Goal: Task Accomplishment & Management: Complete application form

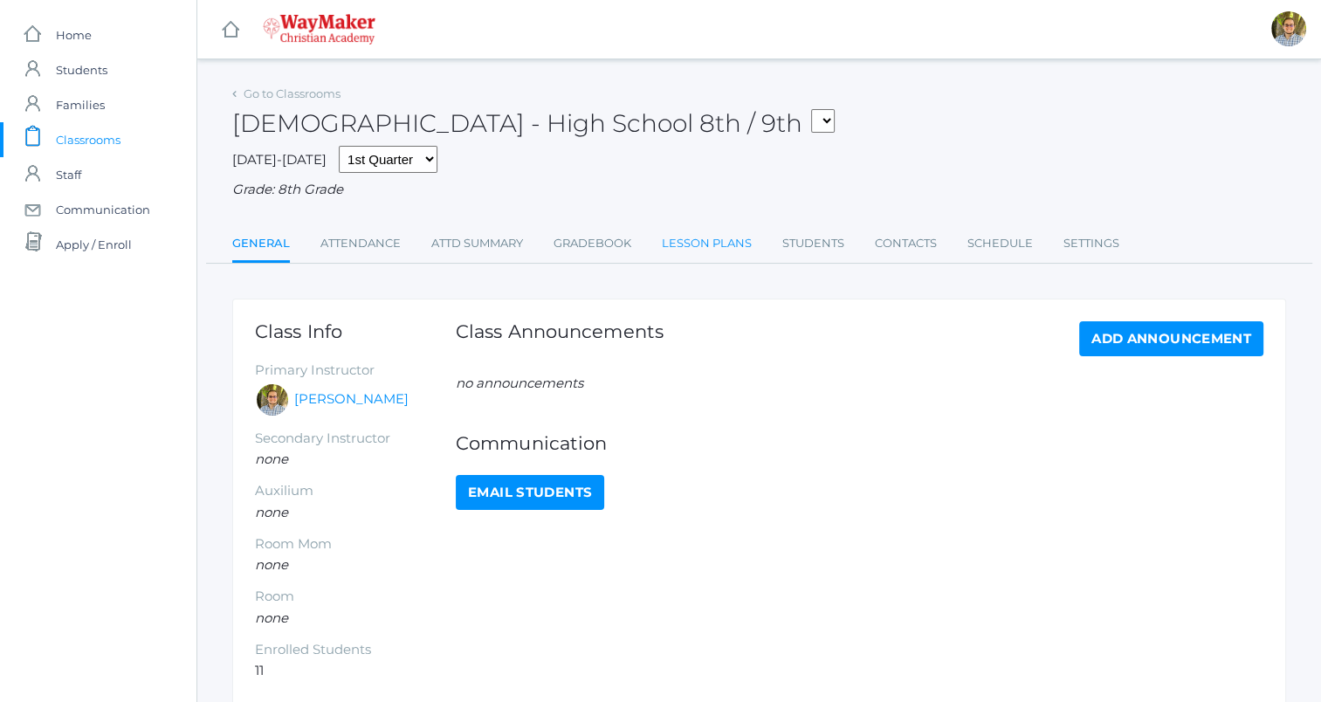
click at [685, 250] on link "Lesson Plans" at bounding box center [707, 243] width 90 height 35
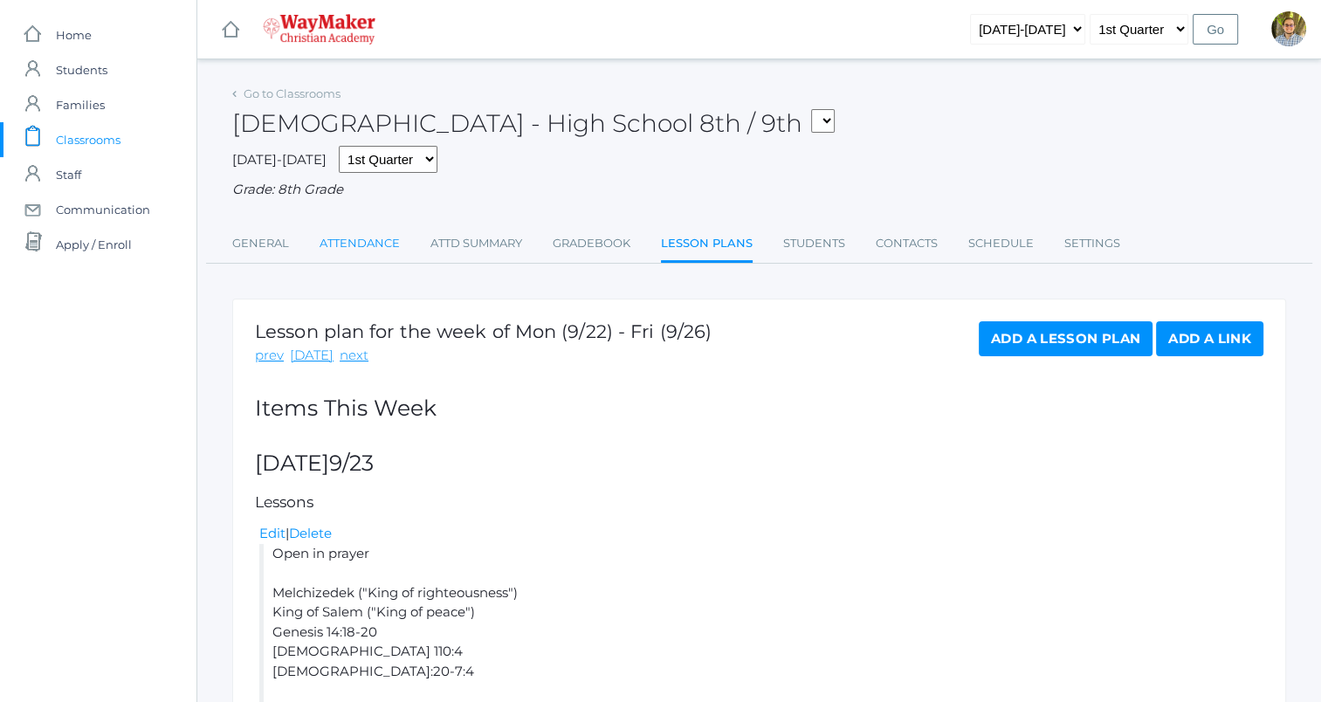
click at [370, 259] on link "Attendance" at bounding box center [359, 243] width 80 height 35
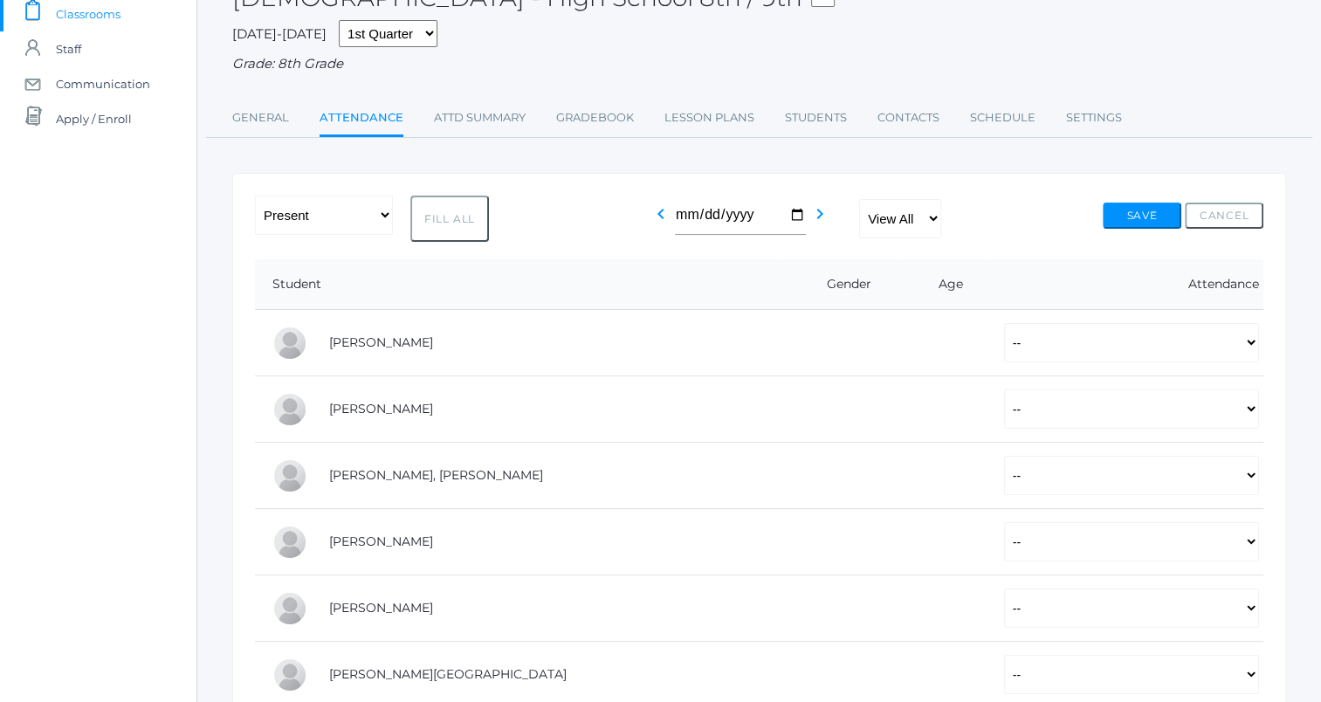
scroll to position [124, 0]
click at [1106, 355] on select "-- Present Tardy Excused Tardy Unexcused Absent Excused Absent Unexcused" at bounding box center [1131, 344] width 255 height 39
select select "P"
click at [1004, 325] on select "-- Present Tardy Excused Tardy Unexcused Absent Excused Absent Unexcused" at bounding box center [1131, 344] width 255 height 39
click at [1010, 415] on select "-- Present Tardy Excused Tardy Unexcused Absent Excused Absent Unexcused" at bounding box center [1131, 410] width 255 height 39
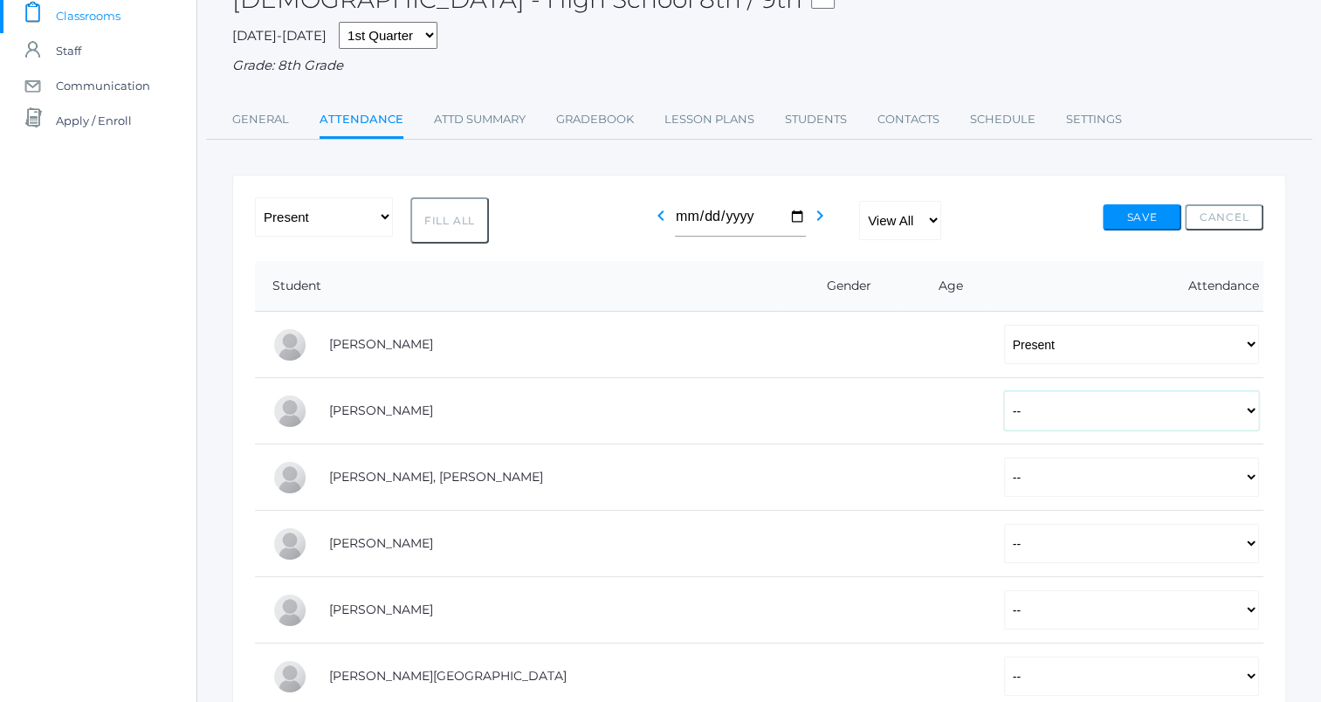
select select "P"
click at [1004, 391] on select "-- Present Tardy Excused Tardy Unexcused Absent Excused Absent Unexcused" at bounding box center [1131, 410] width 255 height 39
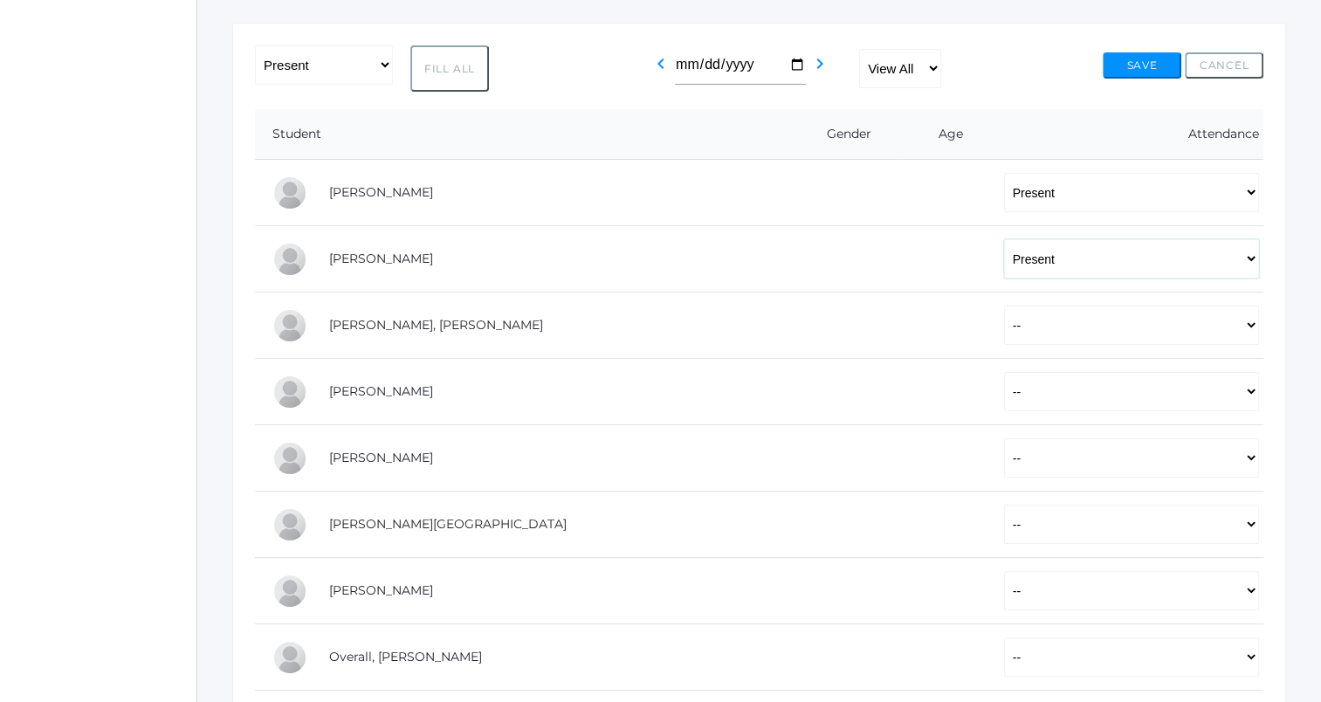
scroll to position [278, 0]
click at [1004, 397] on select "-- Present Tardy Excused Tardy Unexcused Absent Excused Absent Unexcused" at bounding box center [1131, 388] width 255 height 39
select select "P"
click at [1004, 369] on select "-- Present Tardy Excused Tardy Unexcused Absent Excused Absent Unexcused" at bounding box center [1131, 388] width 255 height 39
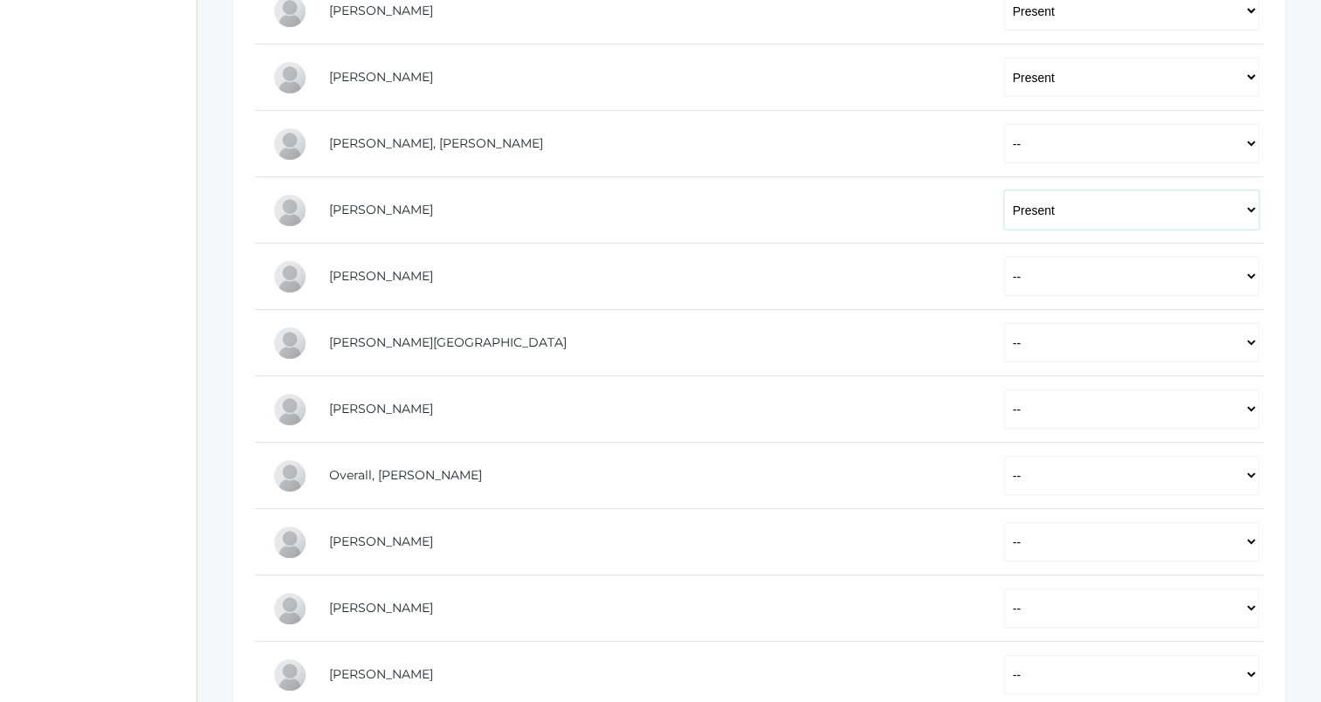
scroll to position [464, 0]
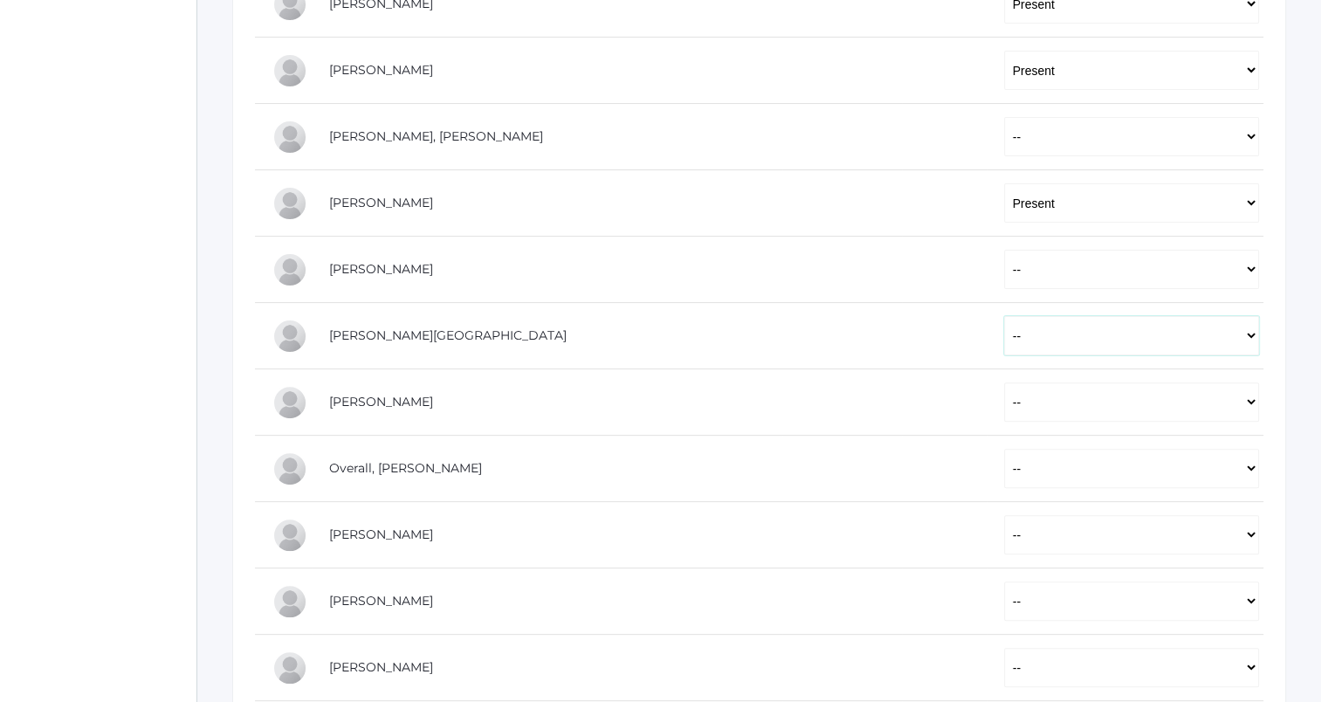
click at [1004, 340] on select "-- Present Tardy Excused Tardy Unexcused Absent Excused Absent Unexcused" at bounding box center [1131, 335] width 255 height 39
select select "P"
click at [1004, 316] on select "-- Present Tardy Excused Tardy Unexcused Absent Excused Absent Unexcused" at bounding box center [1131, 335] width 255 height 39
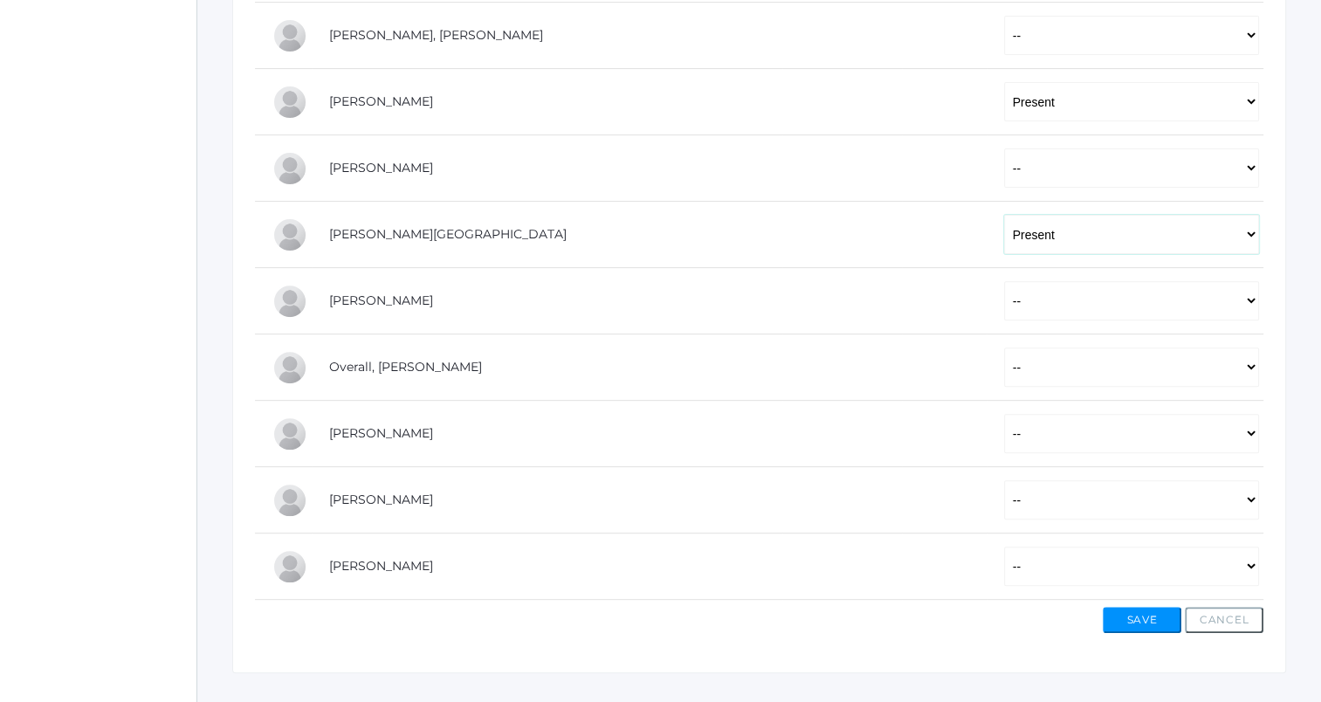
scroll to position [566, 0]
click at [1004, 559] on select "-- Present Tardy Excused Tardy Unexcused Absent Excused Absent Unexcused" at bounding box center [1131, 565] width 255 height 39
select select "P"
click at [1004, 546] on select "-- Present Tardy Excused Tardy Unexcused Absent Excused Absent Unexcused" at bounding box center [1131, 565] width 255 height 39
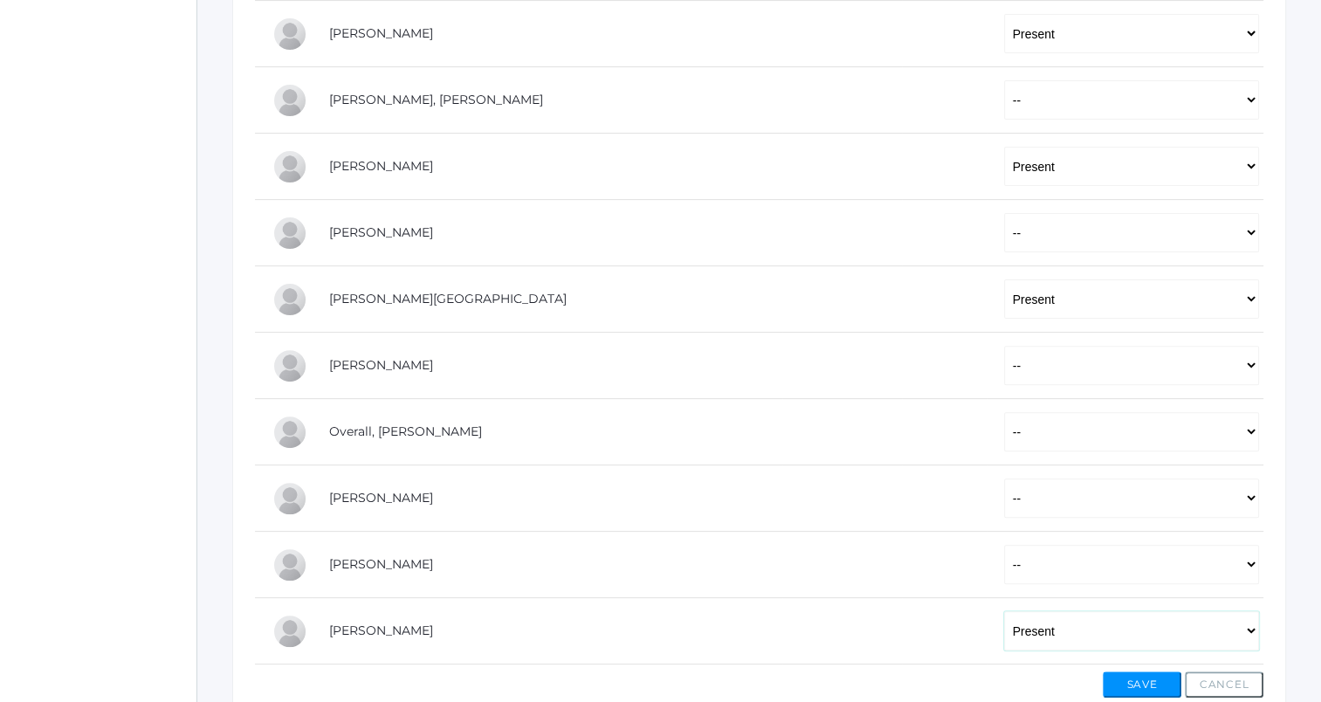
scroll to position [499, 0]
click at [1004, 574] on select "-- Present Tardy Excused Tardy Unexcused Absent Excused Absent Unexcused" at bounding box center [1131, 565] width 255 height 39
click at [1004, 546] on select "-- Present Tardy Excused Tardy Unexcused Absent Excused Absent Unexcused" at bounding box center [1131, 565] width 255 height 39
click at [1004, 565] on select "-- Present Tardy Excused Tardy Unexcused Absent Excused Absent Unexcused" at bounding box center [1131, 565] width 255 height 39
select select "P"
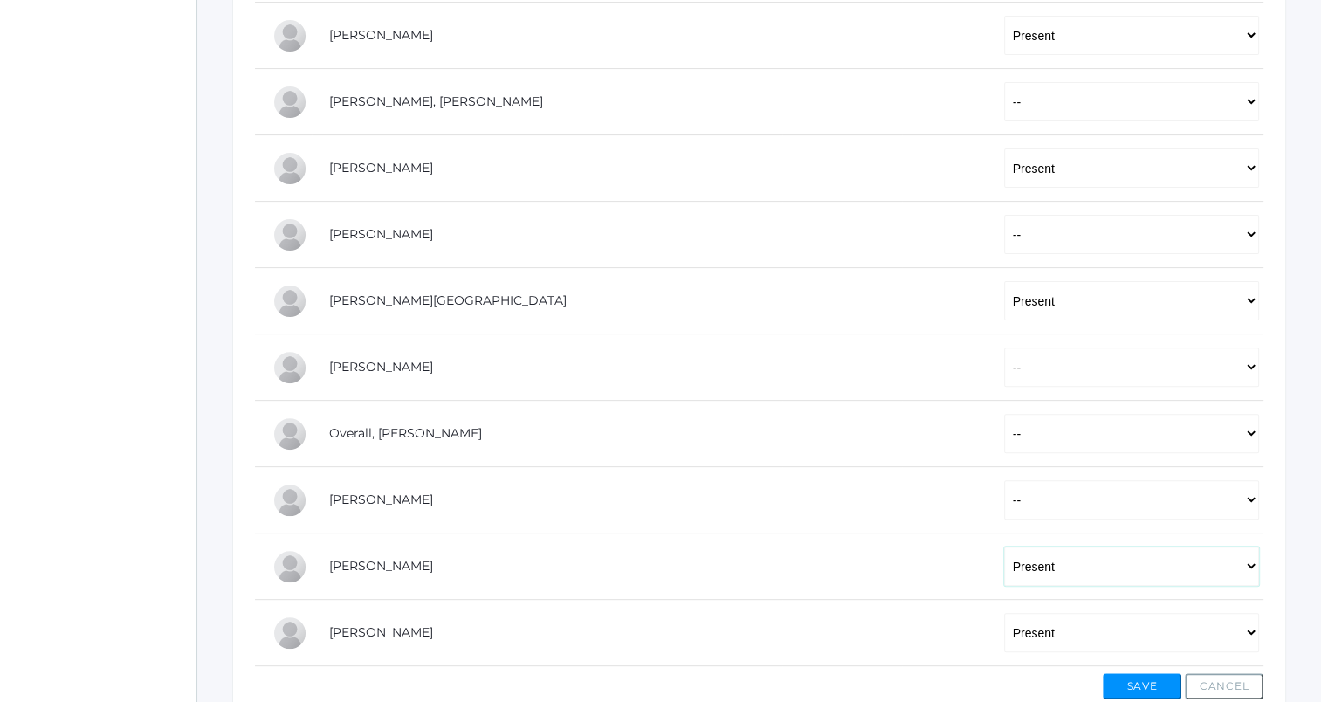
click at [1004, 546] on select "-- Present Tardy Excused Tardy Unexcused Absent Excused Absent Unexcused" at bounding box center [1131, 565] width 255 height 39
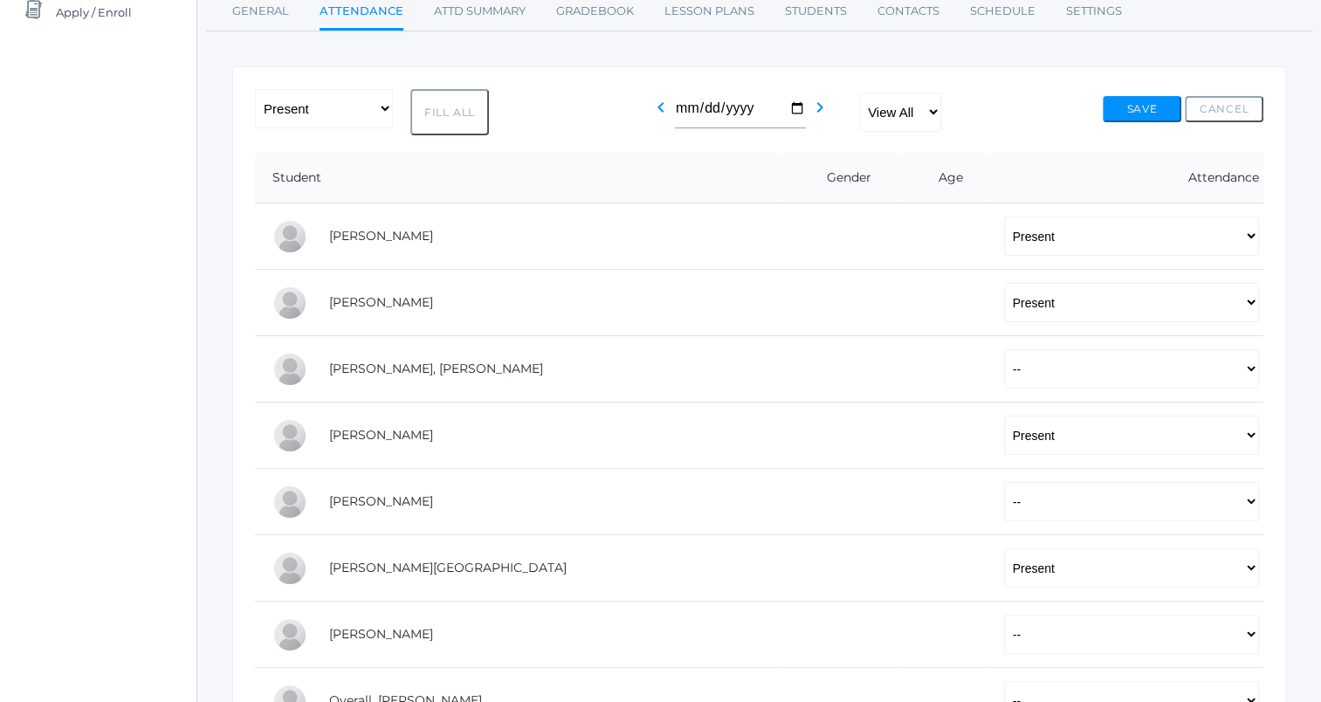
scroll to position [230, 0]
click at [1108, 120] on button "Save" at bounding box center [1141, 111] width 79 height 26
